Goal: Task Accomplishment & Management: Use online tool/utility

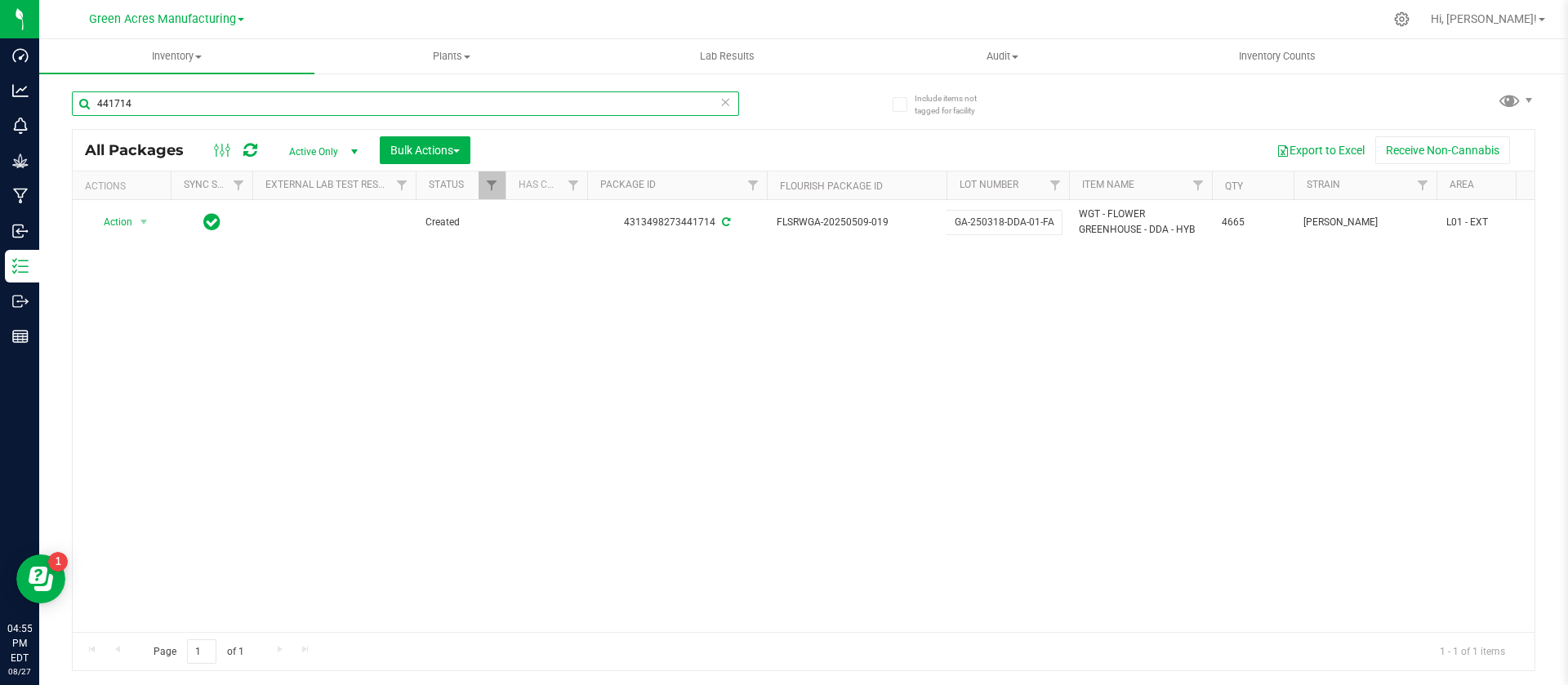
click at [510, 95] on input "441714" at bounding box center [405, 104] width 668 height 24
click at [461, 98] on input "441714" at bounding box center [405, 104] width 668 height 24
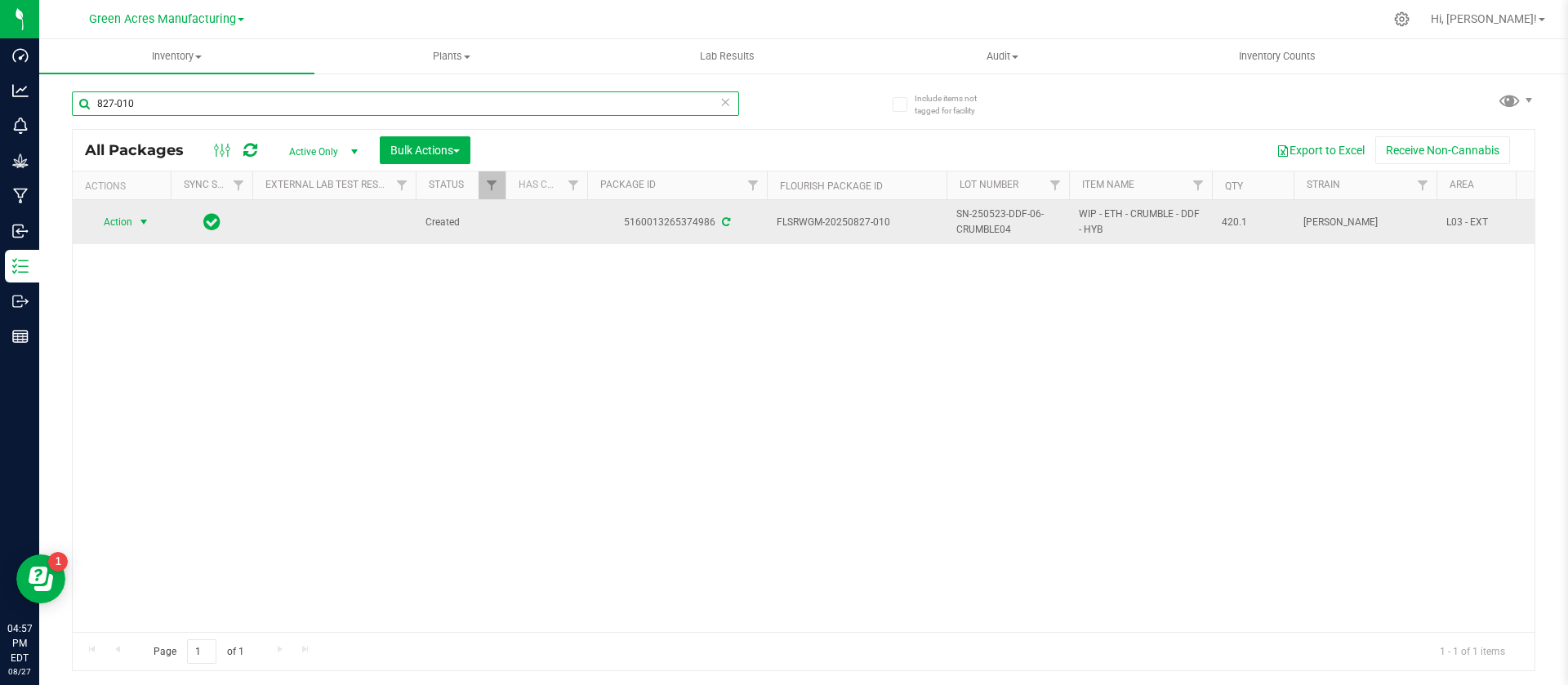
type input "827-010"
click at [120, 222] on span "Action" at bounding box center [110, 222] width 44 height 23
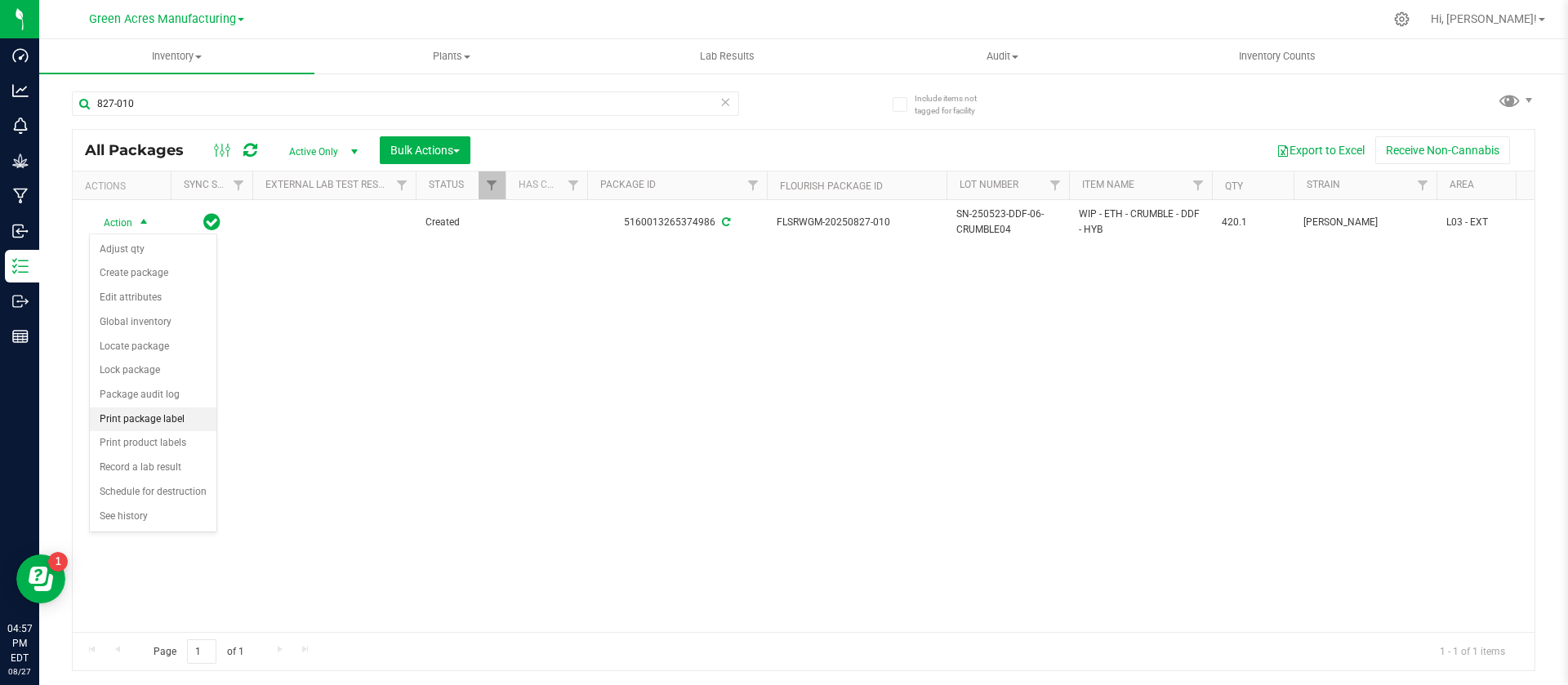
click at [176, 416] on li "Print package label" at bounding box center [153, 419] width 126 height 24
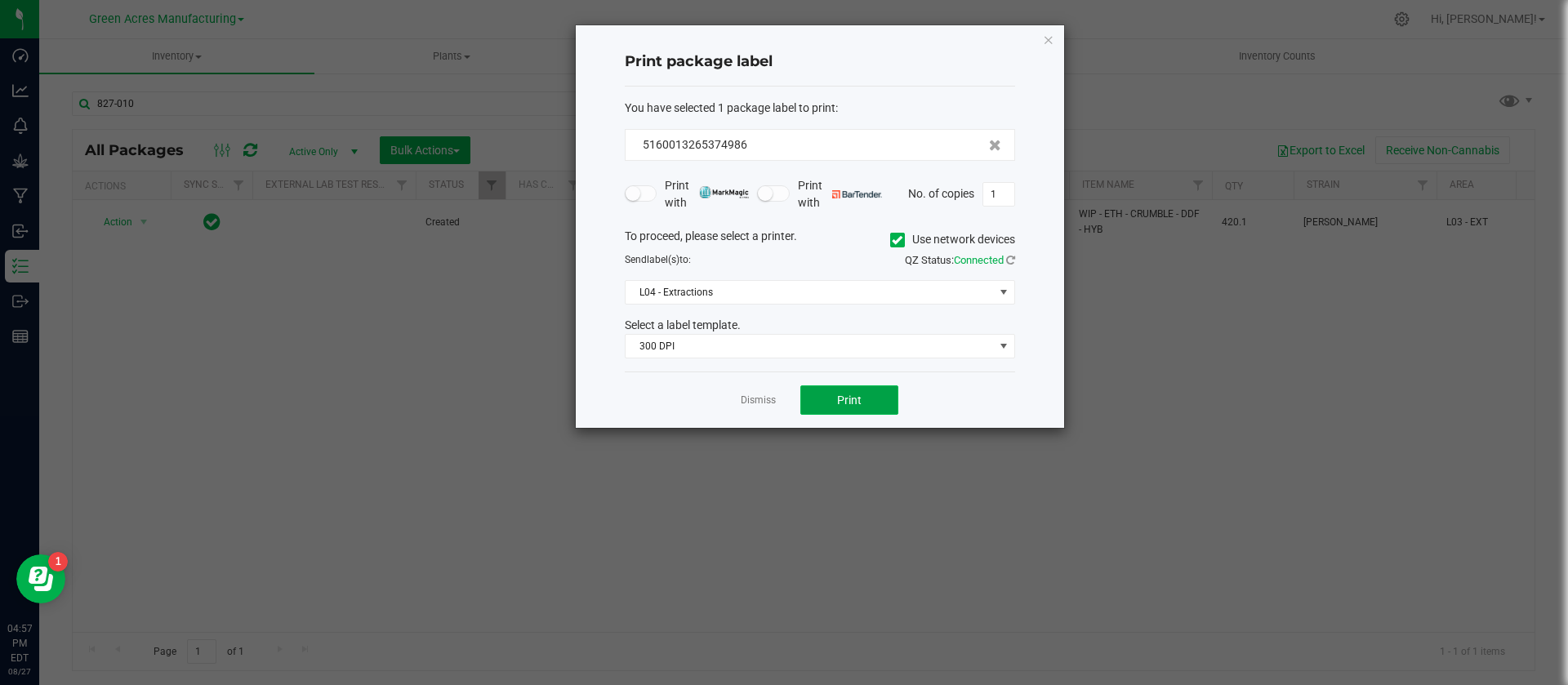
click at [868, 407] on button "Print" at bounding box center [850, 400] width 98 height 29
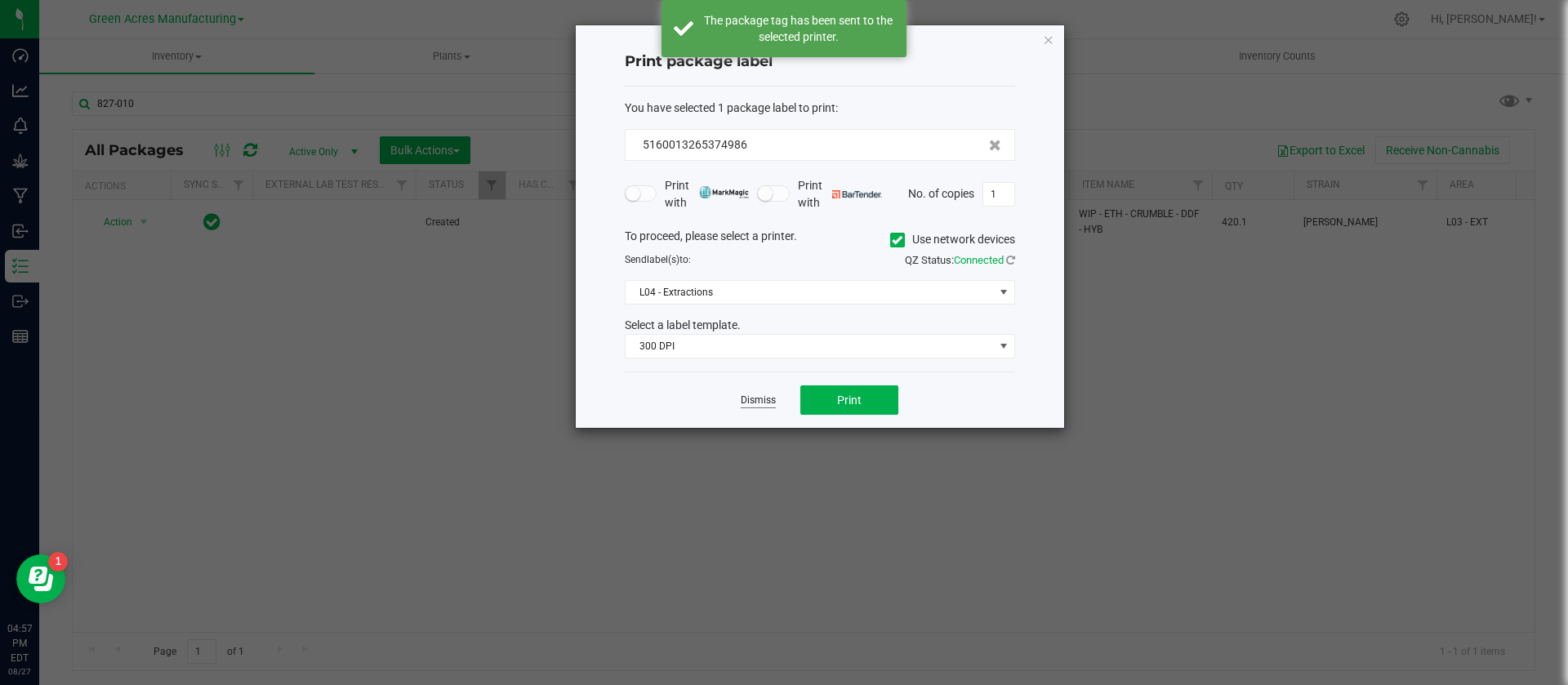
click at [743, 399] on link "Dismiss" at bounding box center [758, 400] width 35 height 14
